Goal: Information Seeking & Learning: Check status

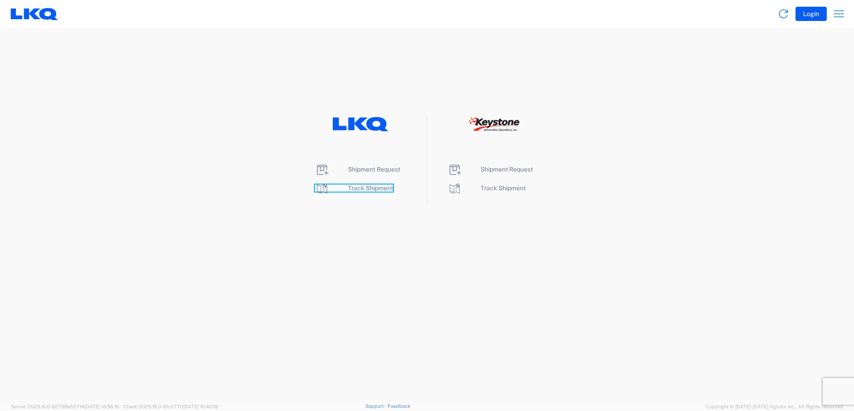
click at [366, 187] on span "Track Shipment" at bounding box center [370, 188] width 45 height 7
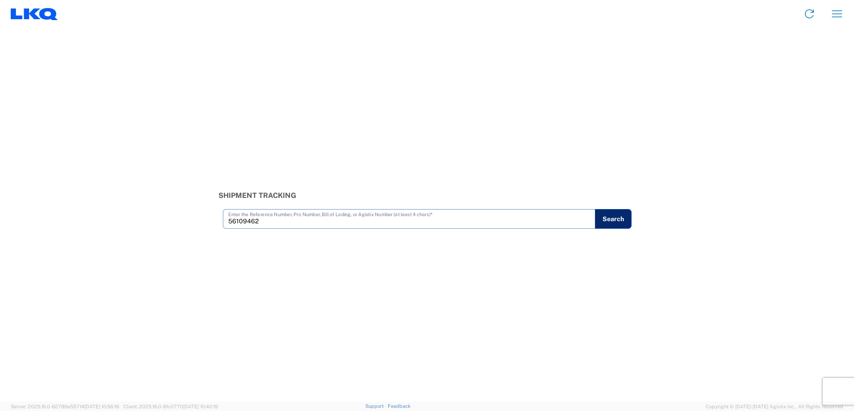
type input "56109462"
click at [623, 213] on button "Search" at bounding box center [613, 219] width 37 height 20
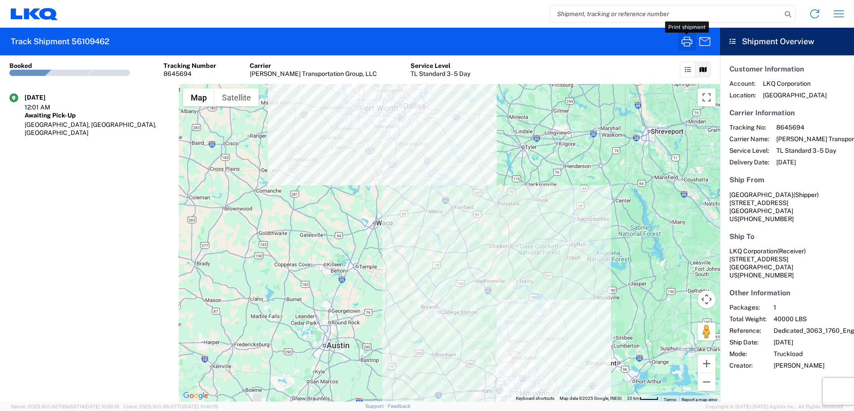
click at [689, 33] on button "button" at bounding box center [687, 42] width 18 height 18
